Goal: Task Accomplishment & Management: Complete application form

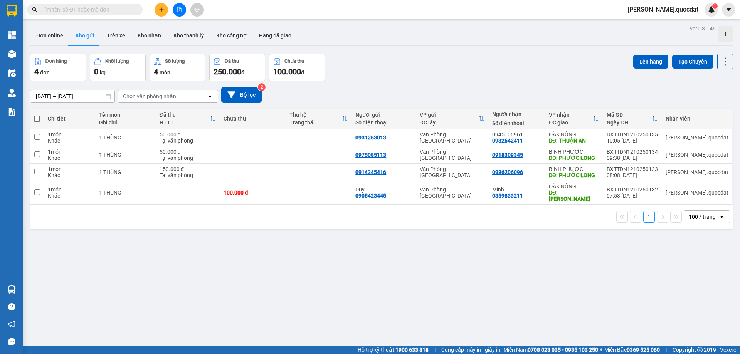
click at [689, 213] on div "100 / trang" at bounding box center [702, 217] width 27 height 8
click at [704, 303] on div "100 / trang" at bounding box center [701, 297] width 46 height 14
click at [446, 103] on div "[DATE] – [DATE] Press the down arrow key to interact with the calendar and sele…" at bounding box center [381, 95] width 703 height 16
click at [469, 70] on div "Đơn hàng 4 đơn Khối lượng 0 kg Số lượng 4 món Đã thu 250.000 đ Chưa thu 100.000…" at bounding box center [381, 68] width 703 height 28
click at [355, 93] on div "12/10/2025 – 12/10/2025 Press the down arrow key to interact with the calendar …" at bounding box center [381, 95] width 703 height 16
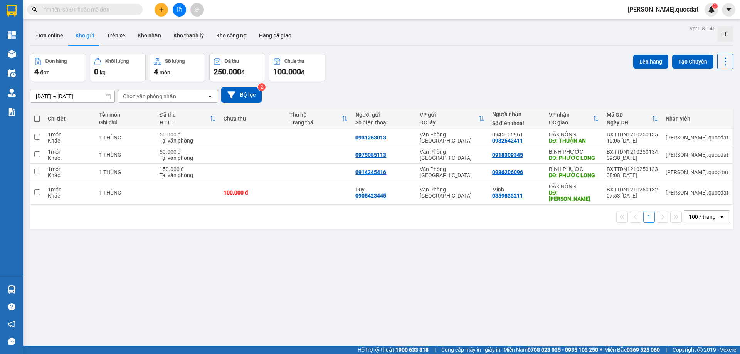
click at [71, 92] on input "[DATE] – [DATE]" at bounding box center [72, 96] width 84 height 12
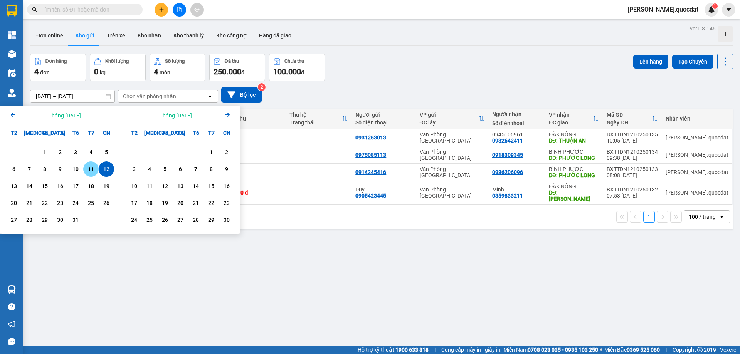
click at [86, 170] on div "11" at bounding box center [91, 169] width 11 height 9
type input "11/10/2025 – 11/10/2025"
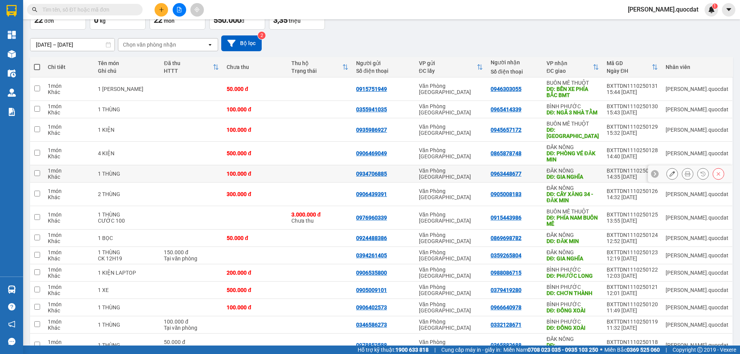
scroll to position [51, 0]
click at [346, 113] on td at bounding box center [320, 109] width 65 height 17
checkbox input "true"
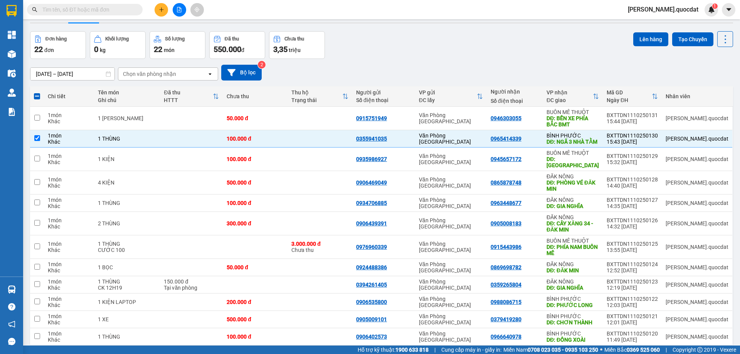
scroll to position [0, 0]
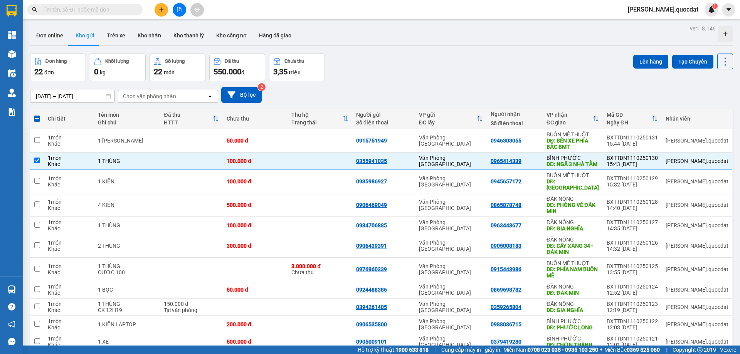
click at [73, 100] on input "11/10/2025 – 11/10/2025" at bounding box center [72, 96] width 84 height 12
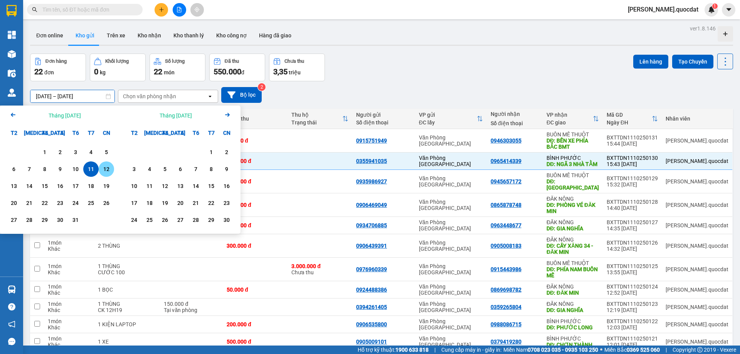
click at [106, 168] on div "12" at bounding box center [106, 169] width 11 height 9
type input "[DATE] – [DATE]"
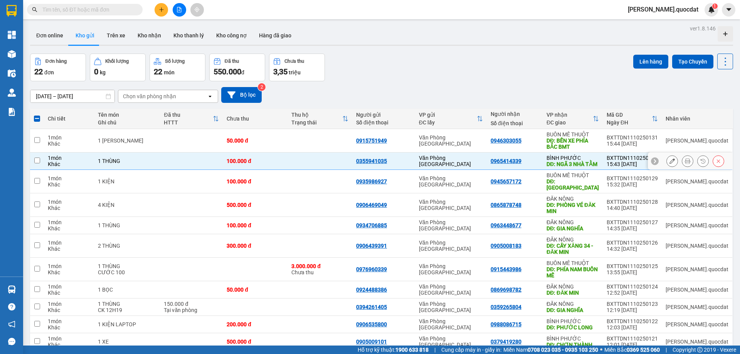
checkbox input "false"
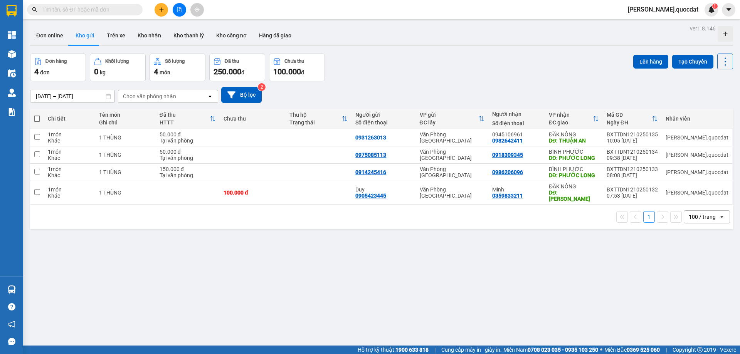
click at [302, 250] on div "ver 1.8.146 Đơn online Kho gửi Trên xe Kho nhận Kho thanh lý Kho công nợ Hàng đ…" at bounding box center [381, 200] width 709 height 354
click at [163, 7] on icon "plus" at bounding box center [161, 9] width 5 height 5
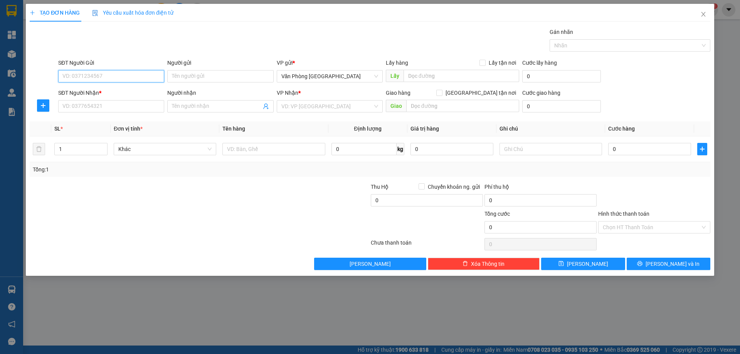
click at [80, 80] on input "SĐT Người Gửi" at bounding box center [111, 76] width 106 height 12
type input "0912505907"
click at [98, 106] on input "SĐT Người Nhận *" at bounding box center [111, 106] width 106 height 12
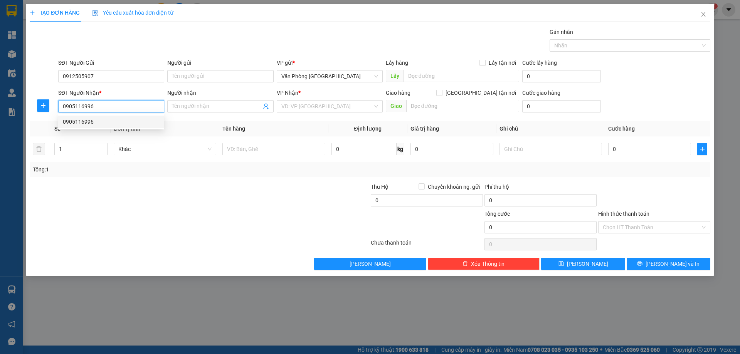
click at [83, 118] on div "0905116996" at bounding box center [111, 122] width 97 height 8
type input "0905116996"
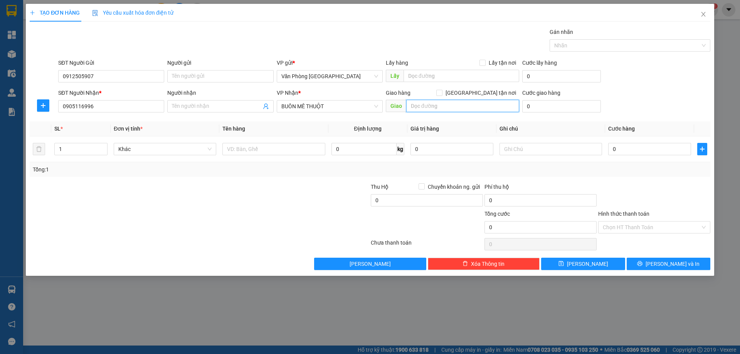
click at [413, 111] on input "text" at bounding box center [462, 106] width 113 height 12
type input "b"
type input "BẾN"
click at [302, 156] on div at bounding box center [273, 148] width 103 height 15
click at [298, 147] on input "text" at bounding box center [273, 149] width 103 height 12
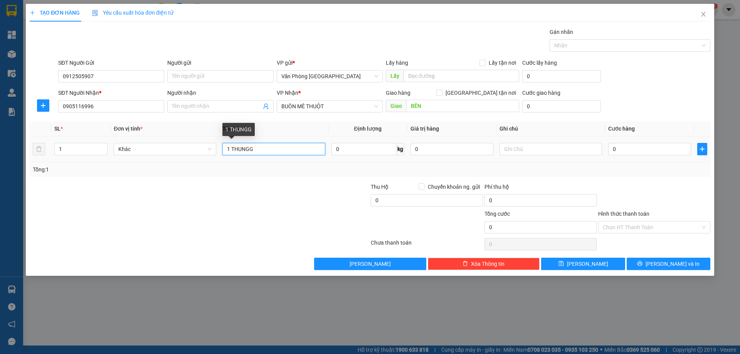
drag, startPoint x: 261, startPoint y: 146, endPoint x: 236, endPoint y: 148, distance: 25.1
click at [236, 148] on input "1 THUNGG" at bounding box center [273, 149] width 103 height 12
type input "1 THÙNG"
type input "10"
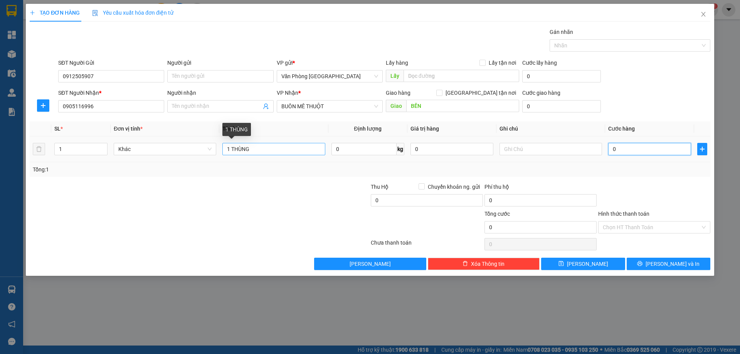
type input "10"
type input "100"
type input "100.000"
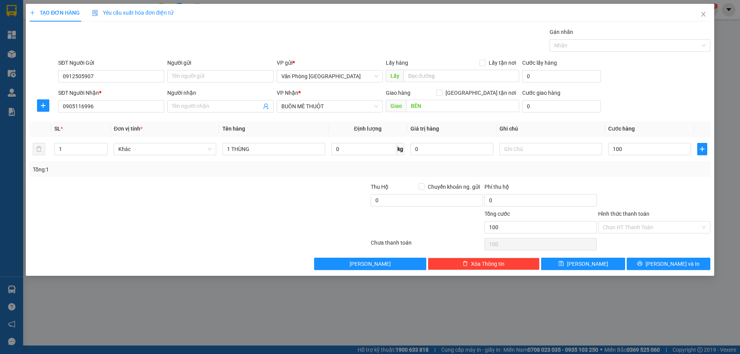
type input "100.000"
click at [603, 179] on div "Transit Pickup Surcharge Ids Transit Deliver Surcharge Ids Transit Deliver Surc…" at bounding box center [370, 149] width 681 height 242
click at [667, 263] on span "Lưu và In" at bounding box center [673, 264] width 54 height 8
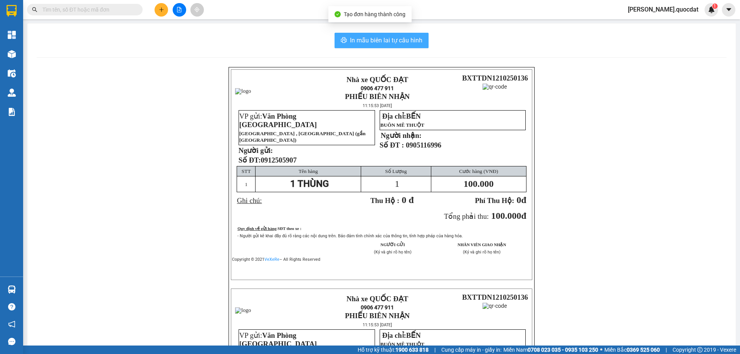
click at [403, 42] on span "In mẫu biên lai tự cấu hình" at bounding box center [386, 40] width 72 height 10
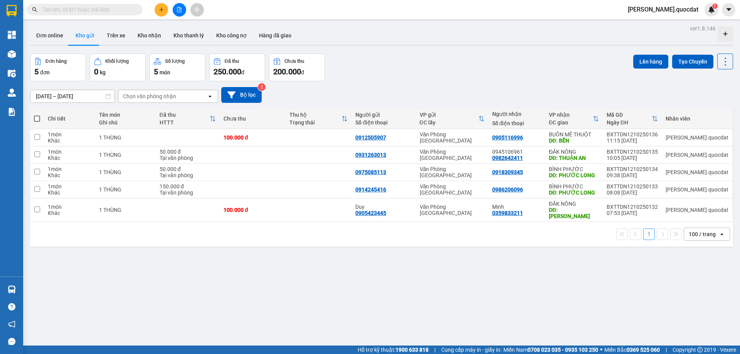
click at [160, 16] on button at bounding box center [161, 9] width 13 height 13
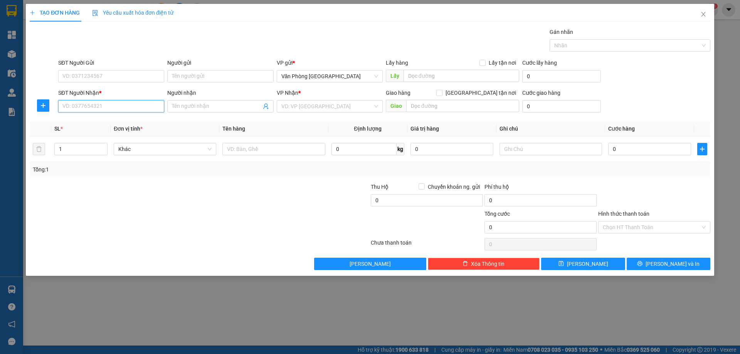
click at [143, 108] on input "SĐT Người Nhận *" at bounding box center [111, 106] width 106 height 12
click at [80, 107] on input "0972783983" at bounding box center [111, 106] width 106 height 12
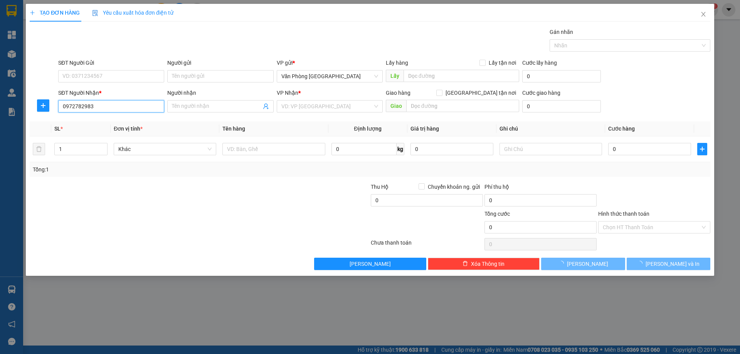
drag, startPoint x: 92, startPoint y: 108, endPoint x: 88, endPoint y: 107, distance: 3.9
click at [88, 107] on input "0972782983" at bounding box center [111, 106] width 106 height 12
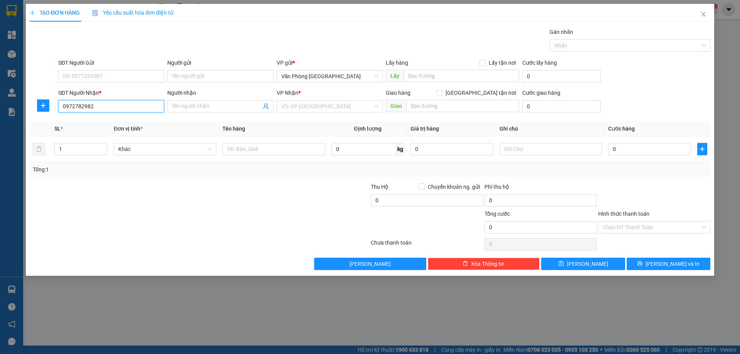
type input "0972782982"
click at [212, 135] on th "Đơn vị tính *" at bounding box center [165, 128] width 109 height 15
click at [301, 93] on div "VP Nhận *" at bounding box center [330, 93] width 106 height 8
click at [305, 98] on div "VP Nhận *" at bounding box center [330, 95] width 106 height 12
click at [309, 105] on input "search" at bounding box center [326, 107] width 91 height 12
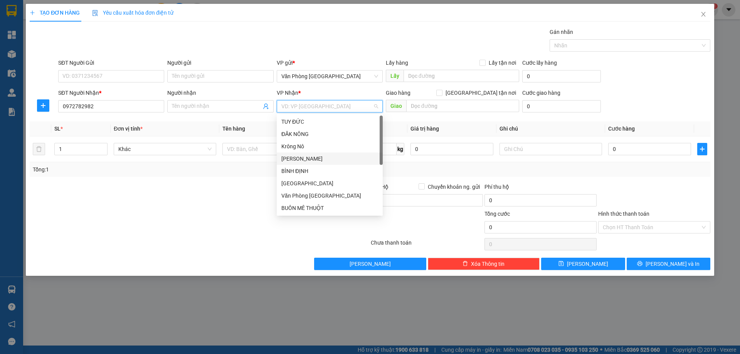
scroll to position [37, 0]
click at [320, 171] on div "BUÔN MÊ THUỘT" at bounding box center [329, 171] width 97 height 8
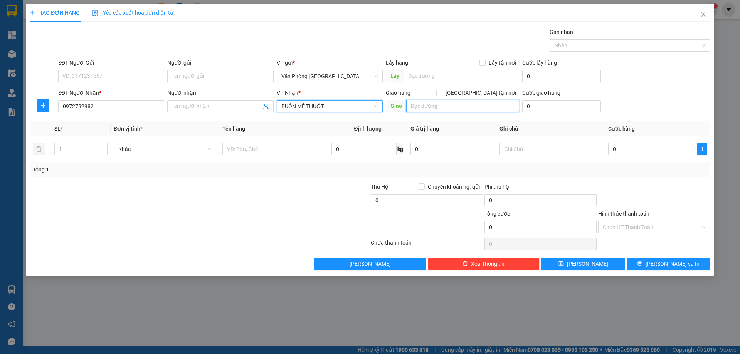
click at [451, 109] on input "text" at bounding box center [462, 106] width 113 height 12
type input "NGÃ 3 EKAO"
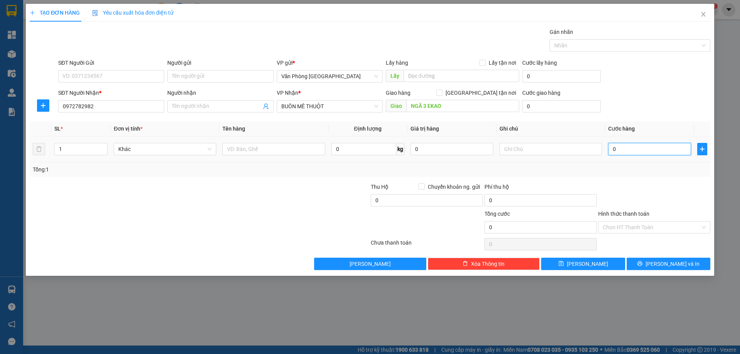
click at [621, 152] on input "0" at bounding box center [649, 149] width 83 height 12
click at [130, 81] on input "SĐT Người Gửi" at bounding box center [111, 76] width 106 height 12
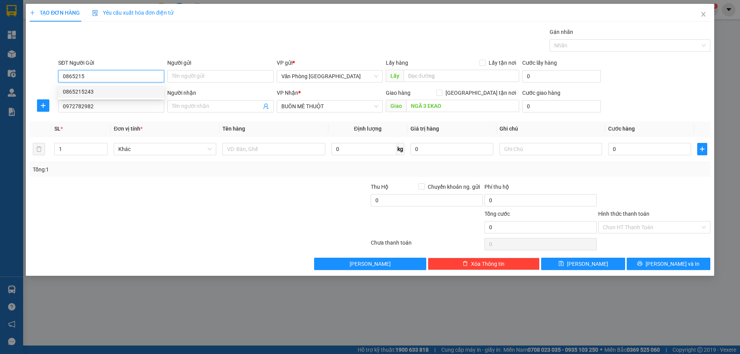
click at [116, 94] on div "0865215243" at bounding box center [111, 92] width 97 height 8
type input "0865215243"
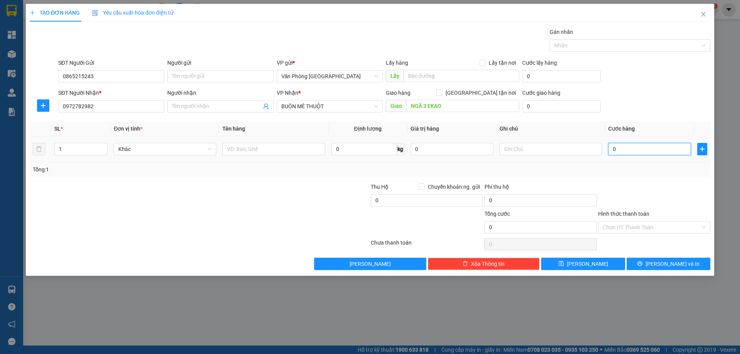
click at [626, 150] on input "0" at bounding box center [649, 149] width 83 height 12
type input "4"
type input "48"
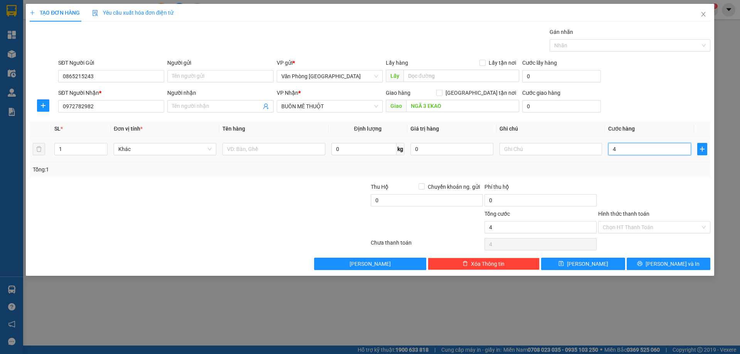
type input "48"
type input "4"
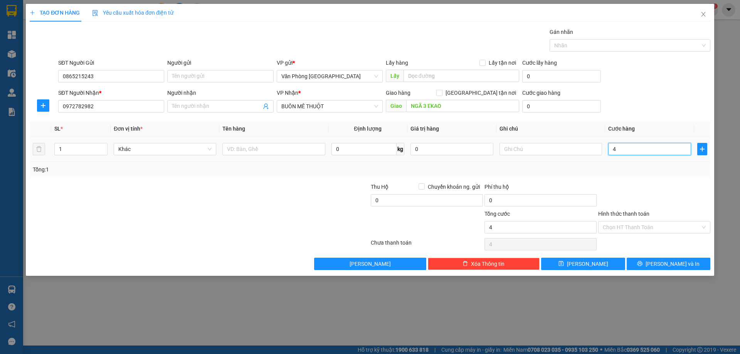
type input "0"
type input "01"
type input "1"
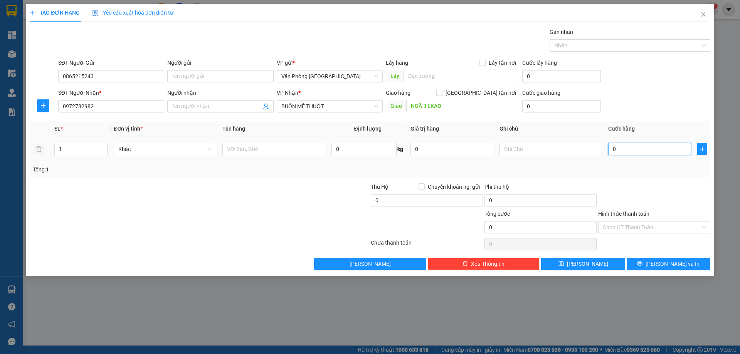
type input "1"
type input "015"
type input "15"
type input "0.150"
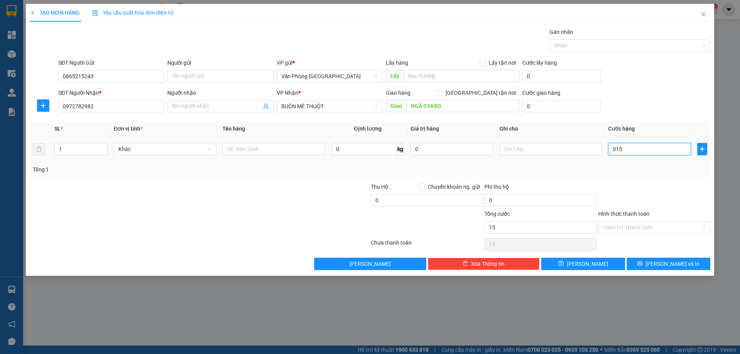
type input "150"
type input "01.500"
type input "1.500"
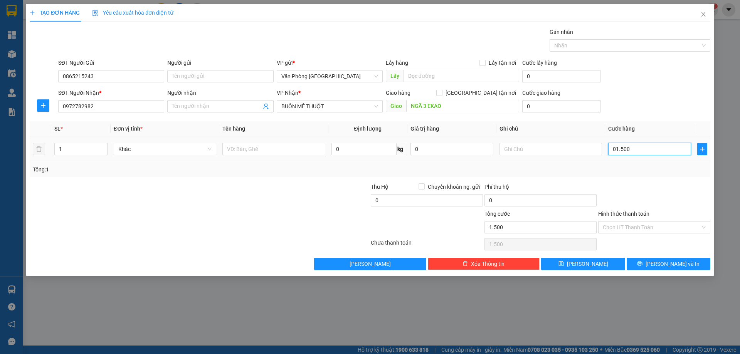
type input "015.000"
type input "15.000"
type input "0.150.000"
type input "150.000"
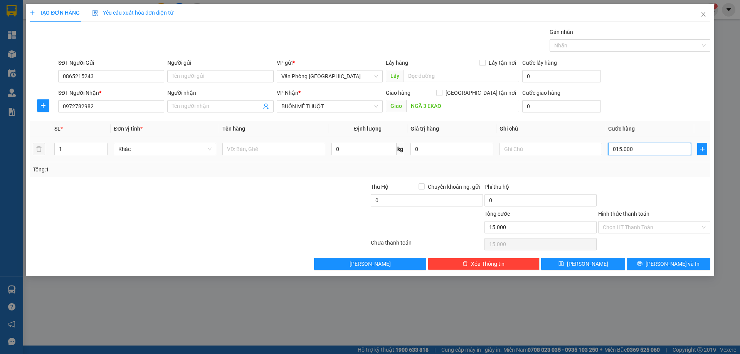
type input "150.000"
click at [644, 150] on input "0.150.000" at bounding box center [649, 149] width 83 height 12
type input "1"
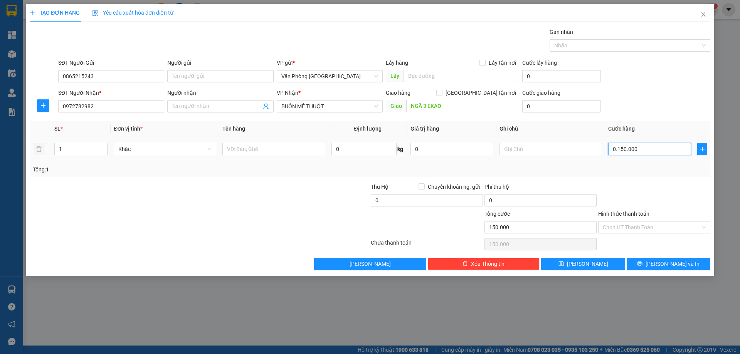
type input "1"
type input "10"
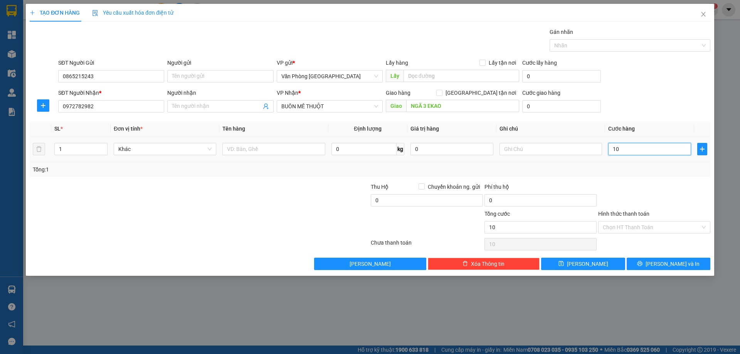
type input "100"
type input "1.000"
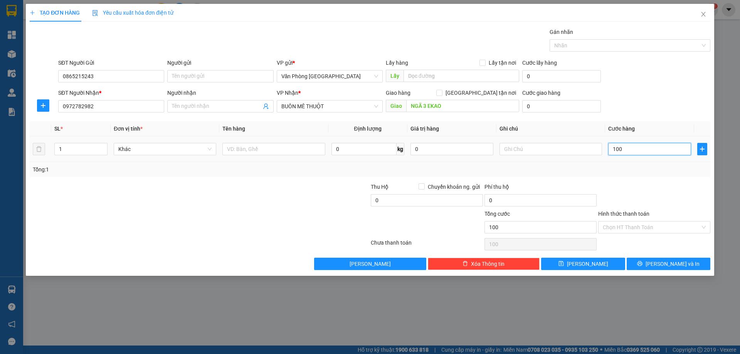
type input "1.000"
type input "10.000"
type input "100.000"
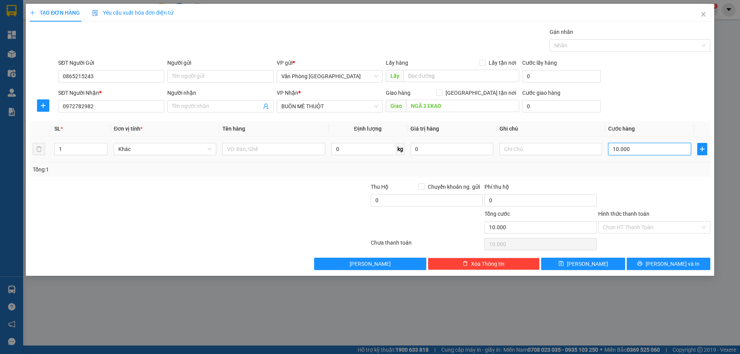
type input "100.000"
click at [249, 156] on div at bounding box center [273, 148] width 103 height 15
click at [252, 149] on input "text" at bounding box center [273, 149] width 103 height 12
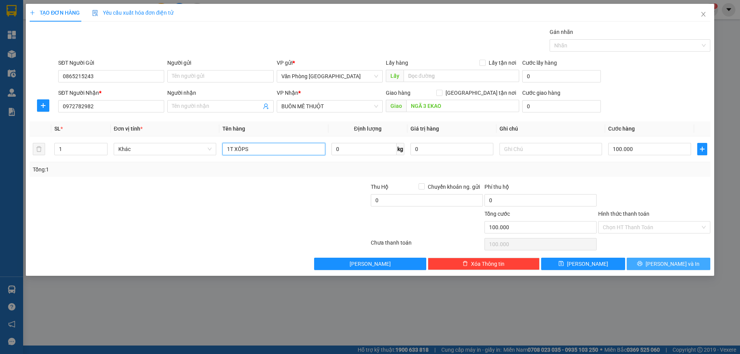
type input "1T XÔPS"
click at [646, 264] on button "Lưu và In" at bounding box center [669, 264] width 84 height 12
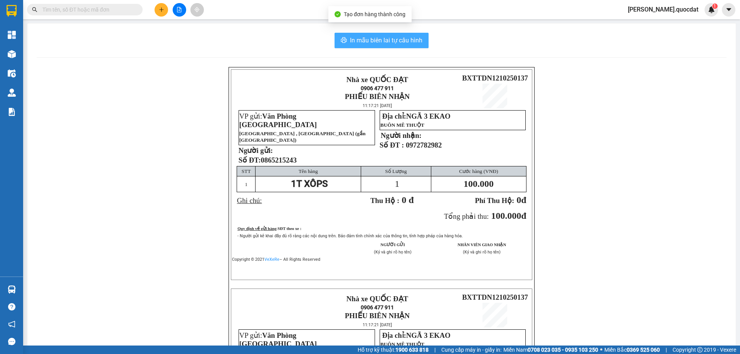
click at [385, 42] on span "In mẫu biên lai tự cấu hình" at bounding box center [386, 40] width 72 height 10
